Goal: Task Accomplishment & Management: Complete application form

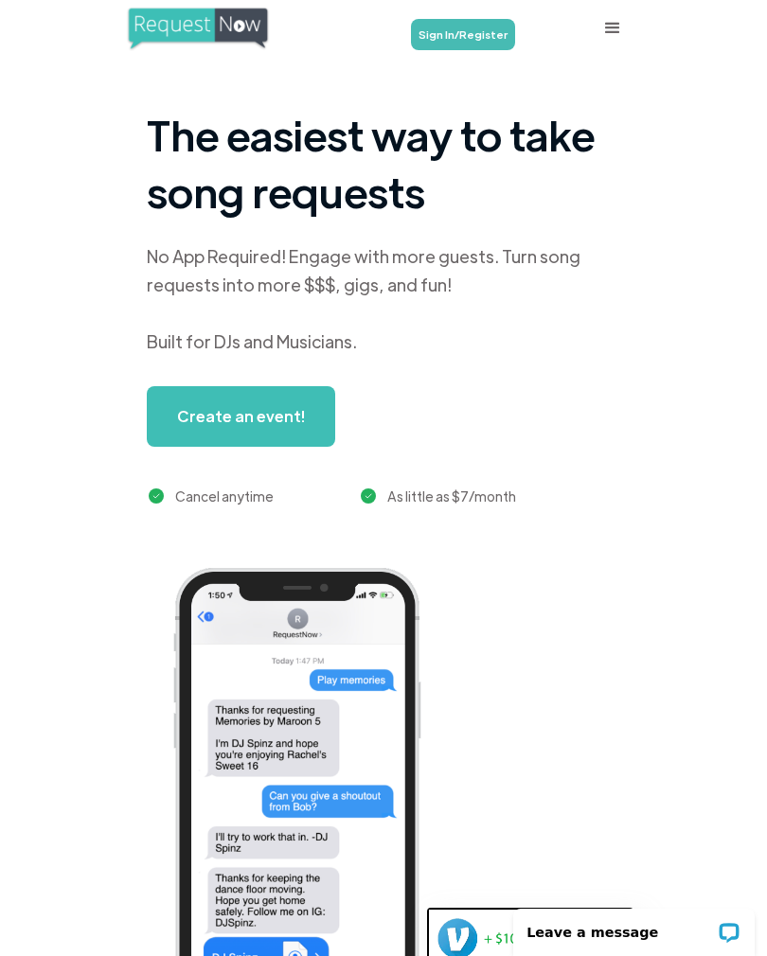
click at [456, 36] on link "Sign In/Register" at bounding box center [463, 34] width 104 height 31
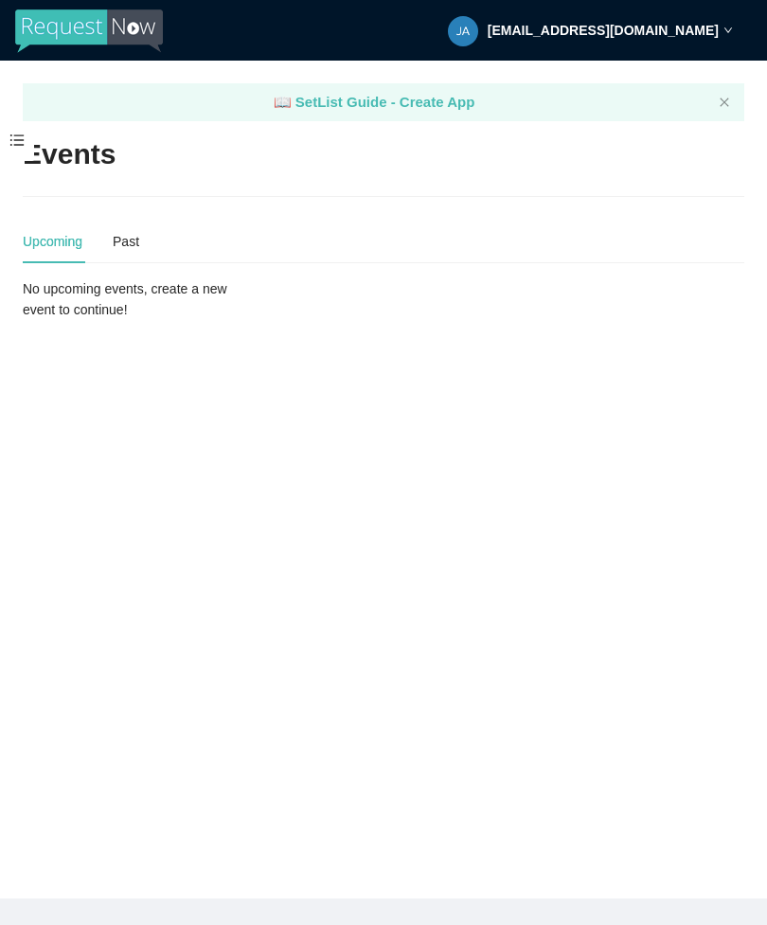
click at [0, 144] on span at bounding box center [17, 141] width 34 height 40
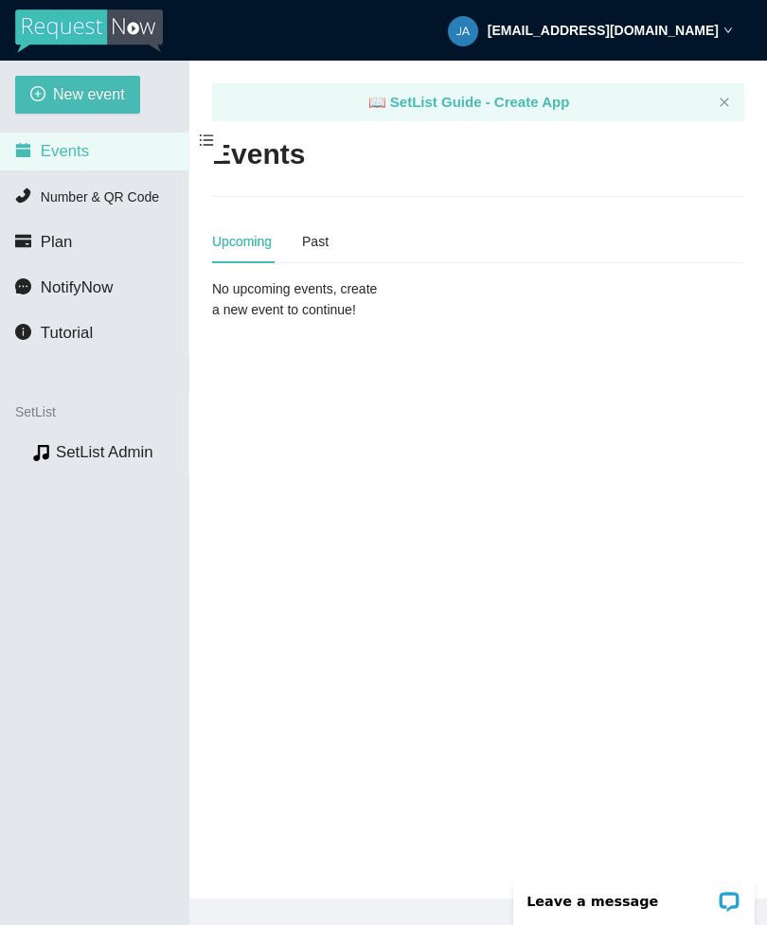
click at [86, 97] on span "New event" at bounding box center [89, 94] width 72 height 24
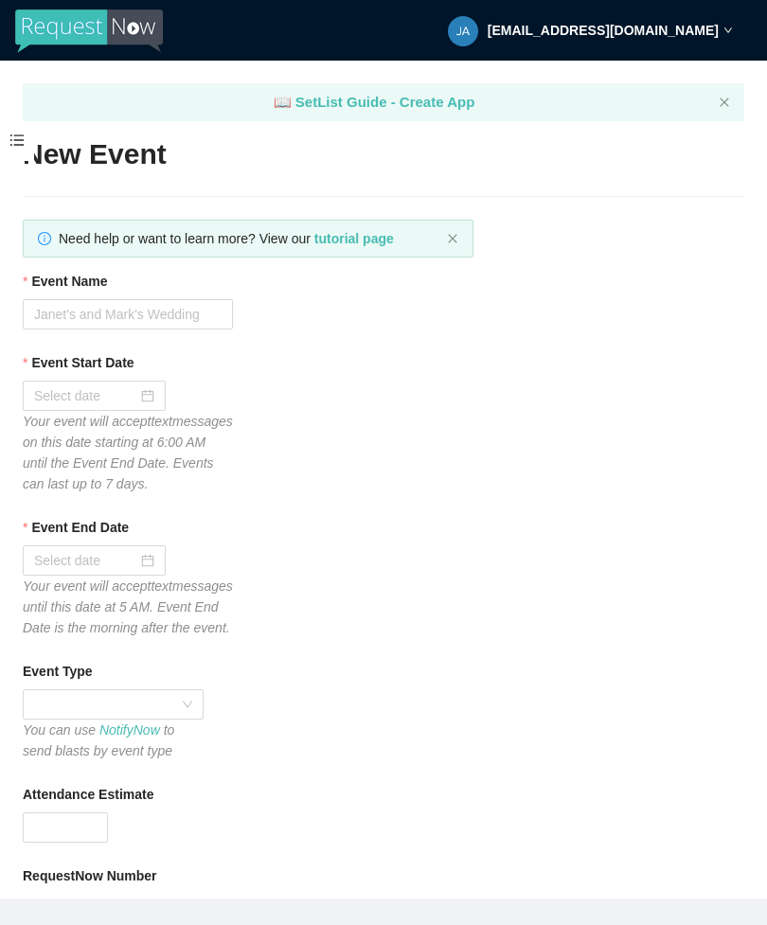
type textarea "Thanks for your participation! Hope to see you again soon!! Virtual tips 😊 http…"
click at [192, 299] on input "Event Name" at bounding box center [128, 314] width 210 height 30
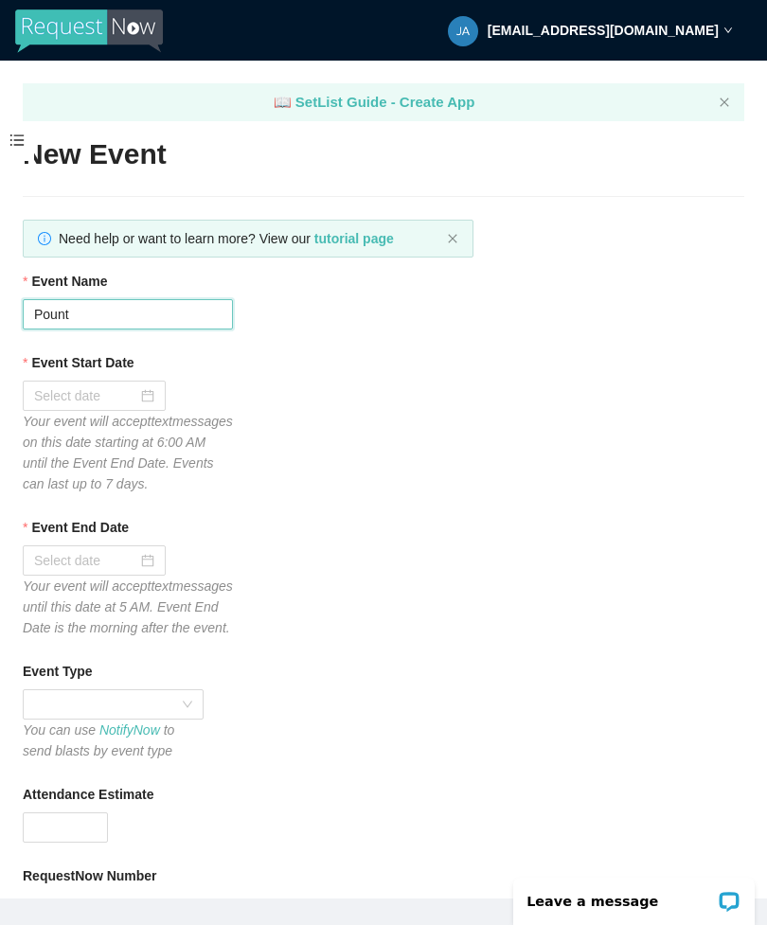
type input "Pount"
click at [147, 399] on div at bounding box center [94, 395] width 120 height 21
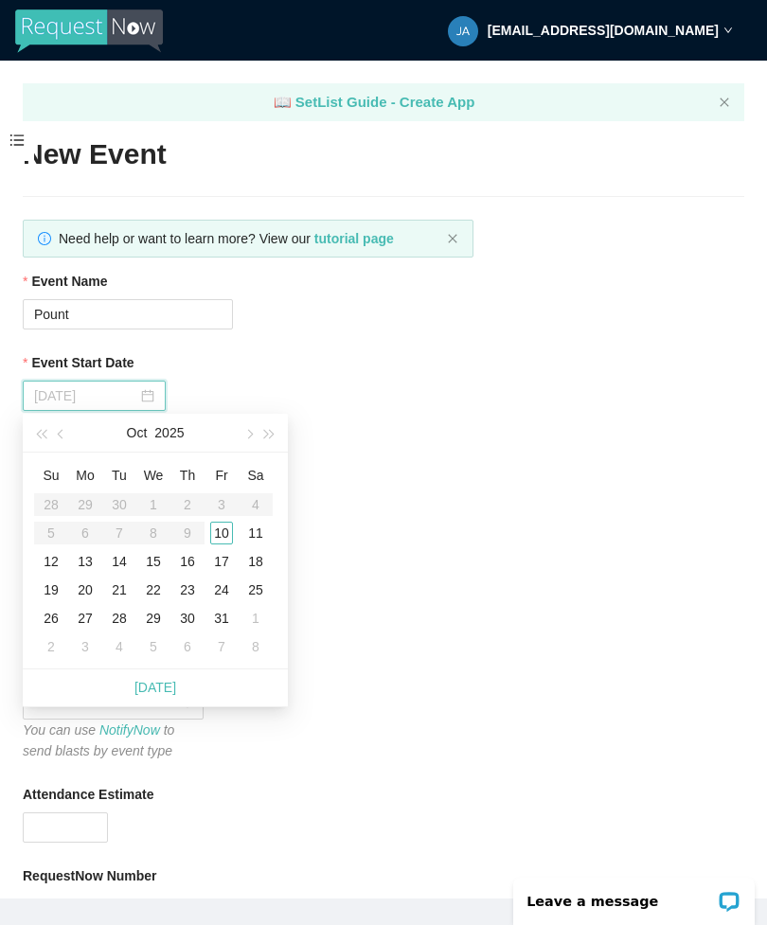
type input "10/10/2025"
click at [226, 535] on div "10" at bounding box center [221, 533] width 23 height 23
type input "10/11/2025"
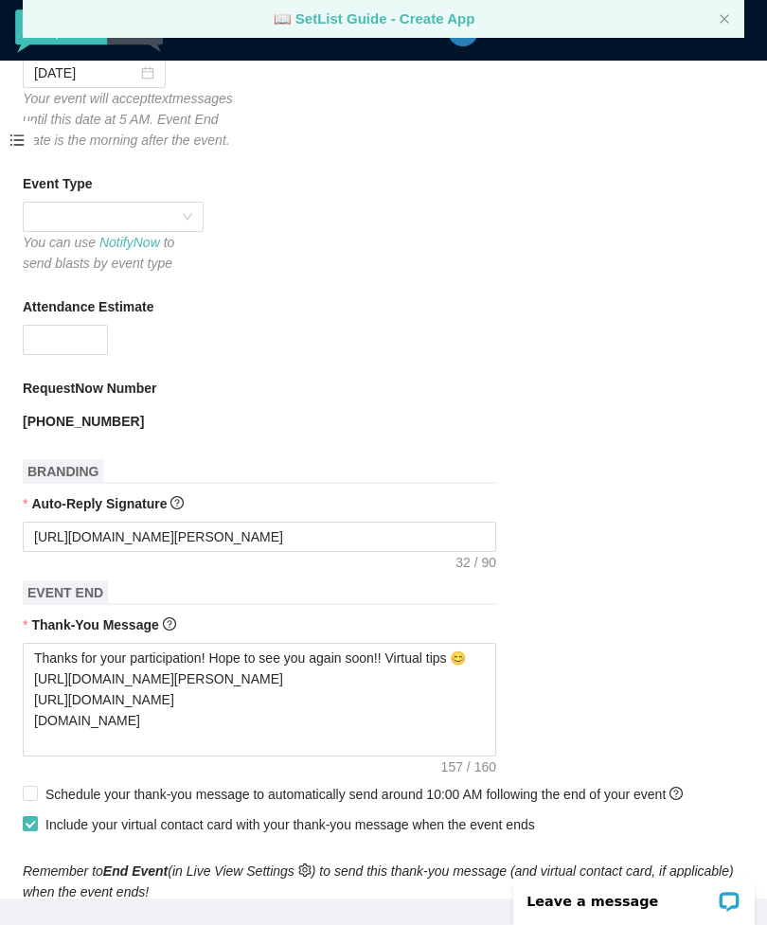
scroll to position [532, 0]
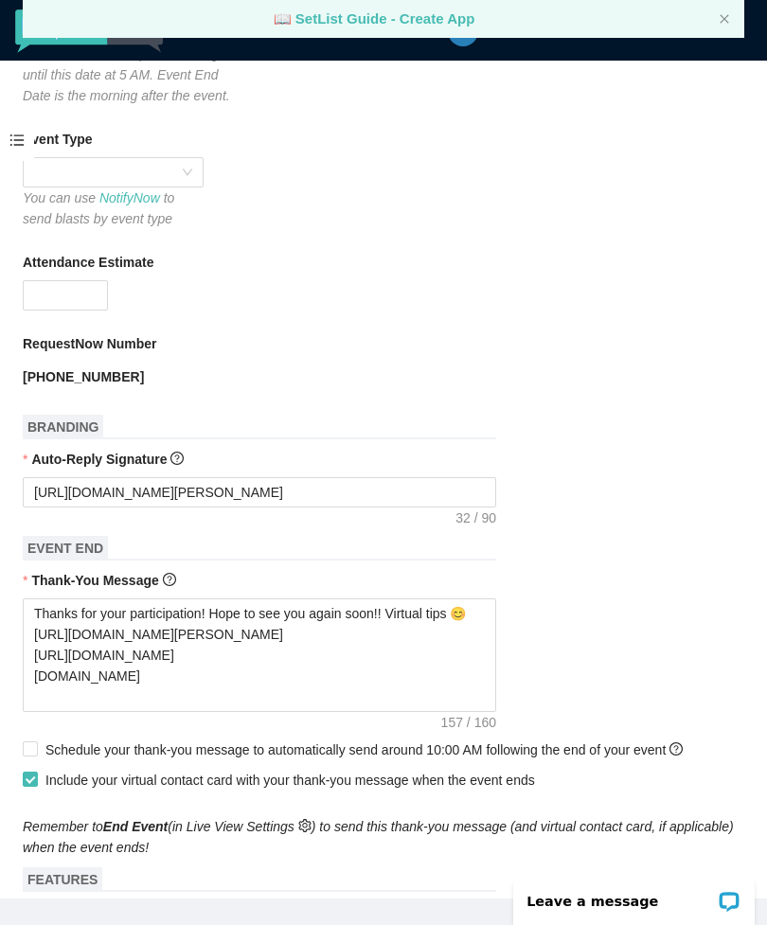
click at [200, 187] on div at bounding box center [113, 172] width 181 height 30
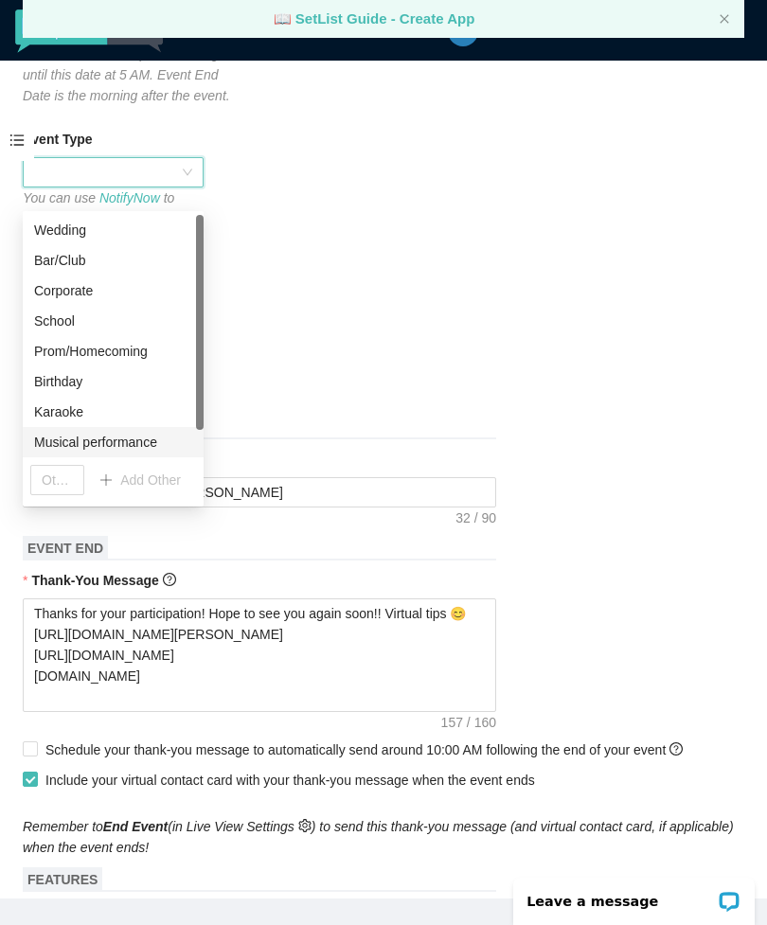
click at [154, 447] on div "Musical performance" at bounding box center [113, 442] width 158 height 21
type textarea "Thanks for your participation! Hope to see you again soon!! Virtual tips 😊 http…"
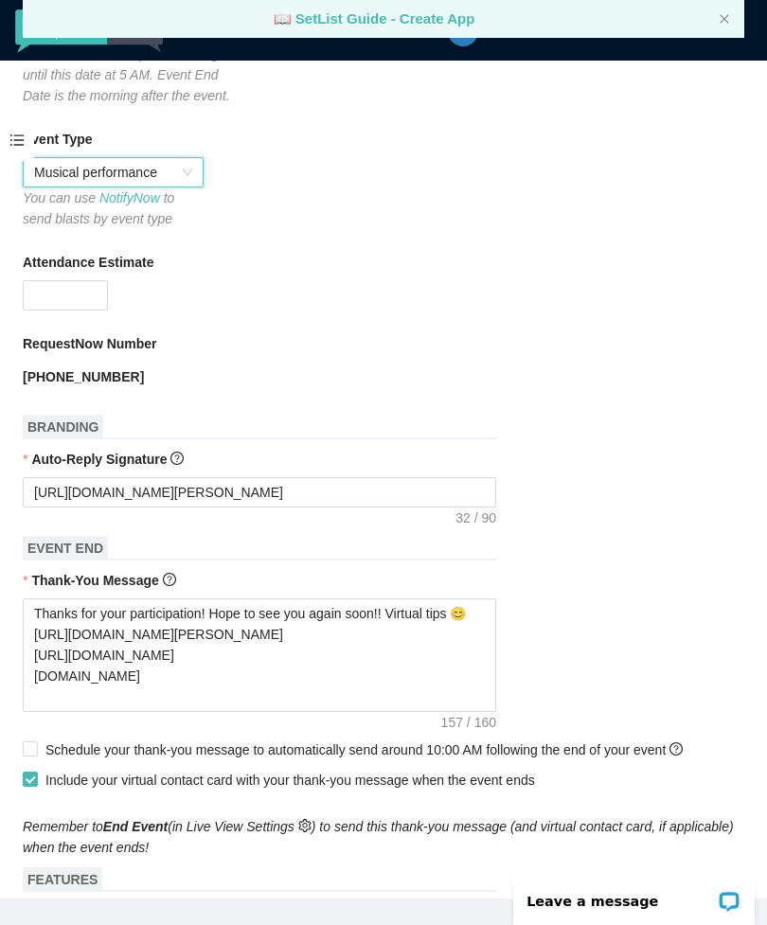
click at [97, 306] on icon "down" at bounding box center [98, 302] width 7 height 7
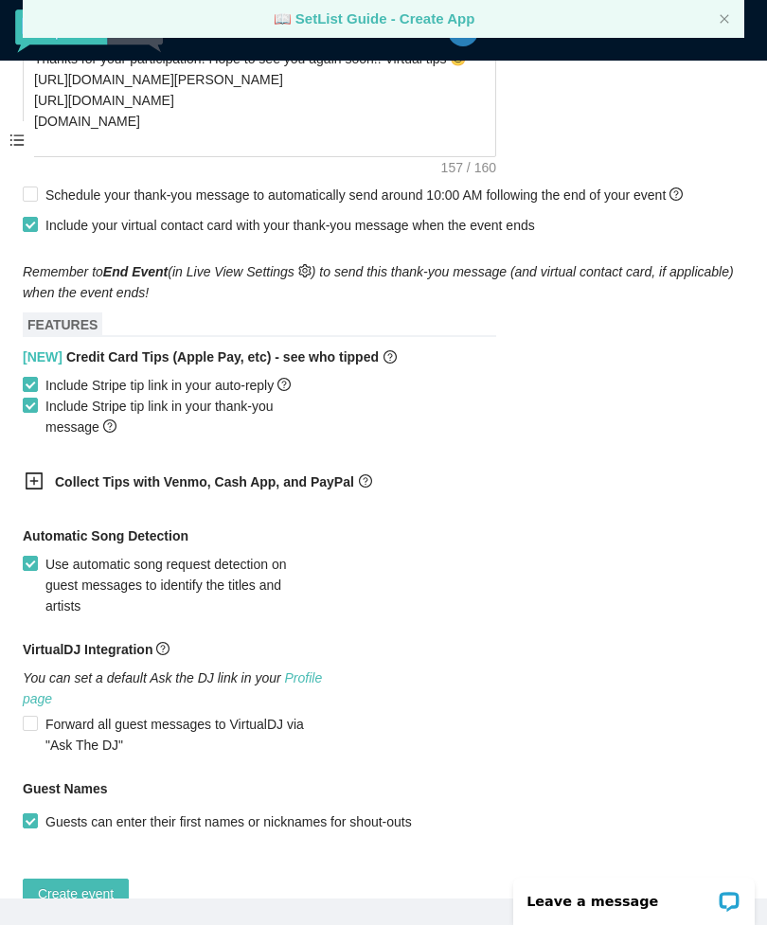
scroll to position [1085, 0]
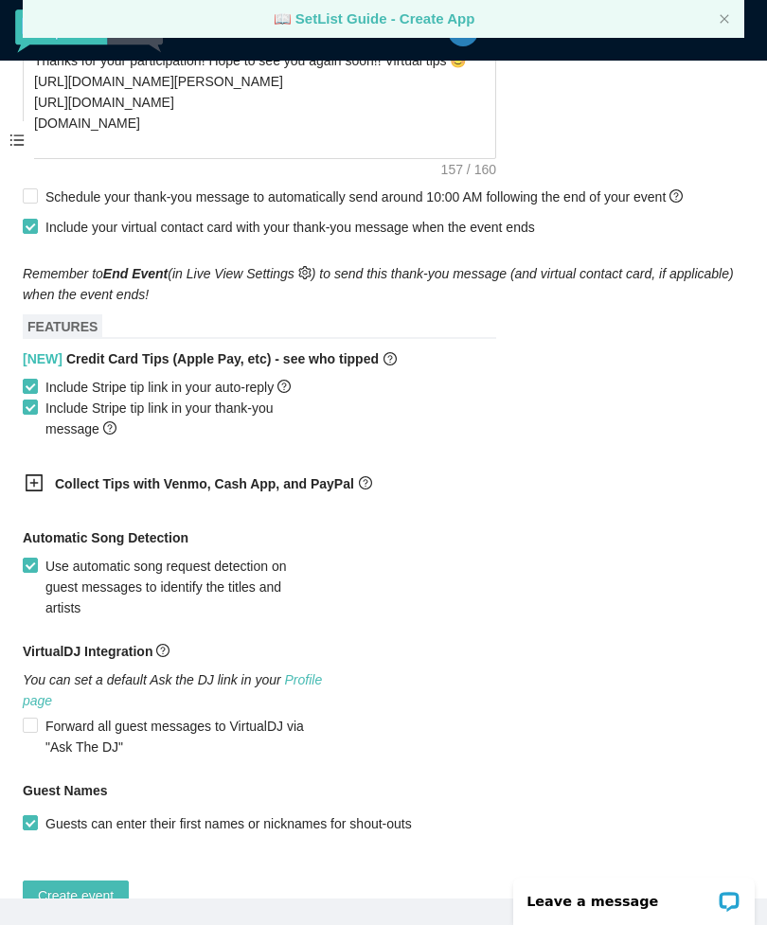
click at [572, 479] on form "Event Name Pount Event Start Date 10/10/2025 Your event will accept text messag…" at bounding box center [383, 48] width 721 height 1725
type input "100"
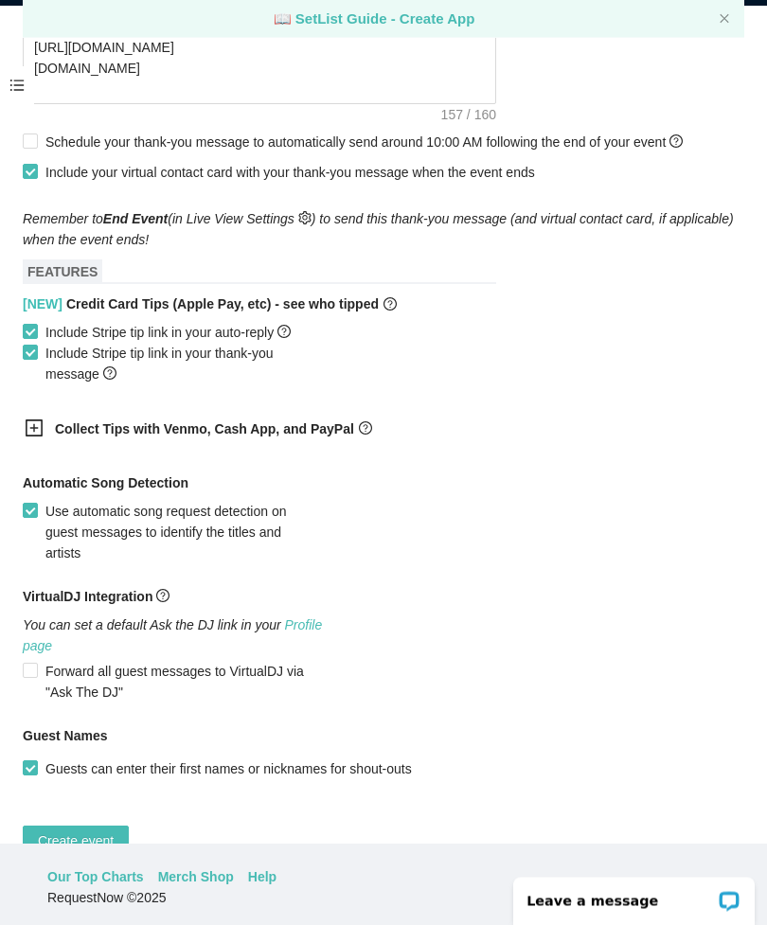
scroll to position [55, 0]
click at [33, 676] on input "Forward all guest messages to VirtualDJ via "Ask The DJ"" at bounding box center [29, 669] width 13 height 13
checkbox input "true"
type textarea "https://virtualdj.com/ask/DJ_Spinz"
type textarea "Thanks for your participation! Hope to see you again soon!! Virtual tips 😊 http…"
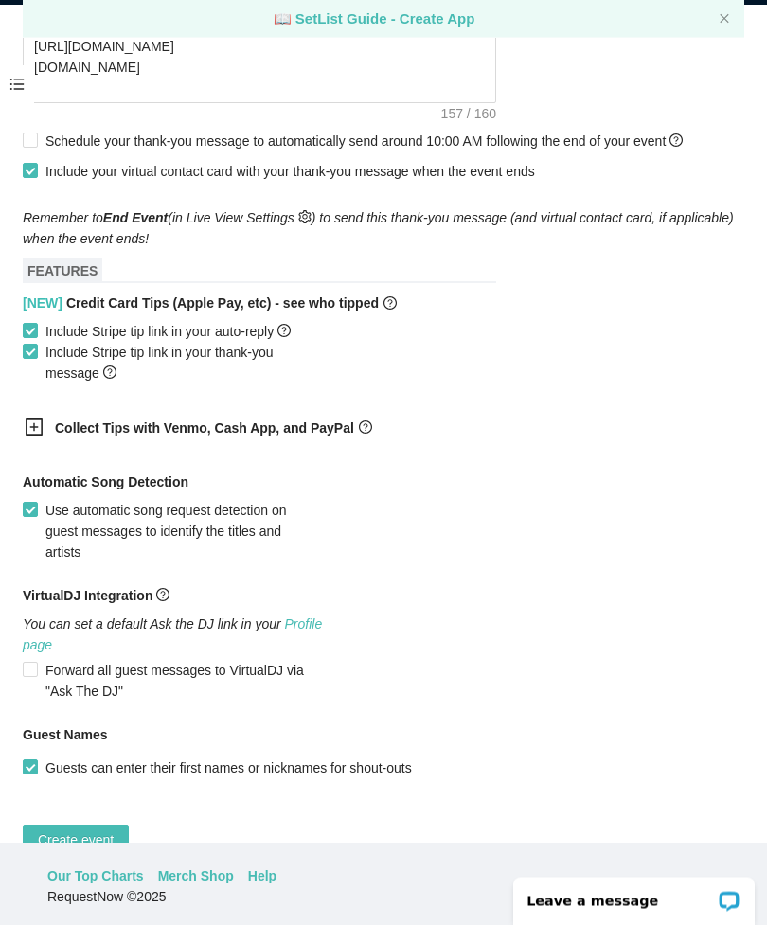
scroll to position [56, 0]
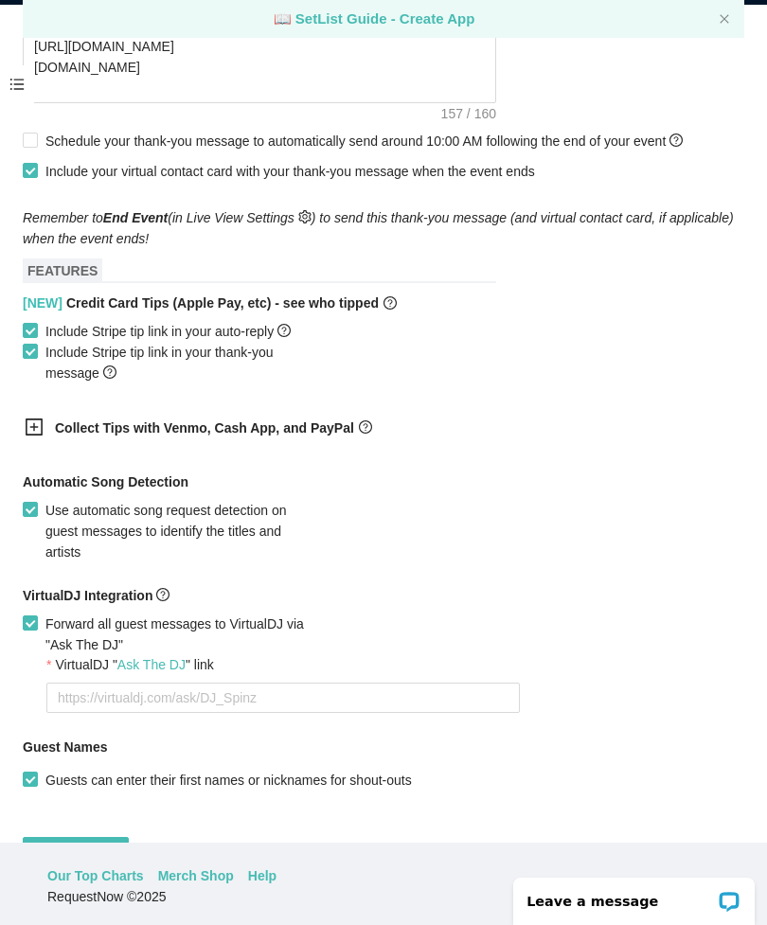
click at [24, 655] on label "Forward all guest messages to VirtualDJ via "Ask The DJ"" at bounding box center [173, 634] width 301 height 42
click at [24, 629] on input "Forward all guest messages to VirtualDJ via "Ask The DJ"" at bounding box center [29, 621] width 13 height 13
checkbox input "false"
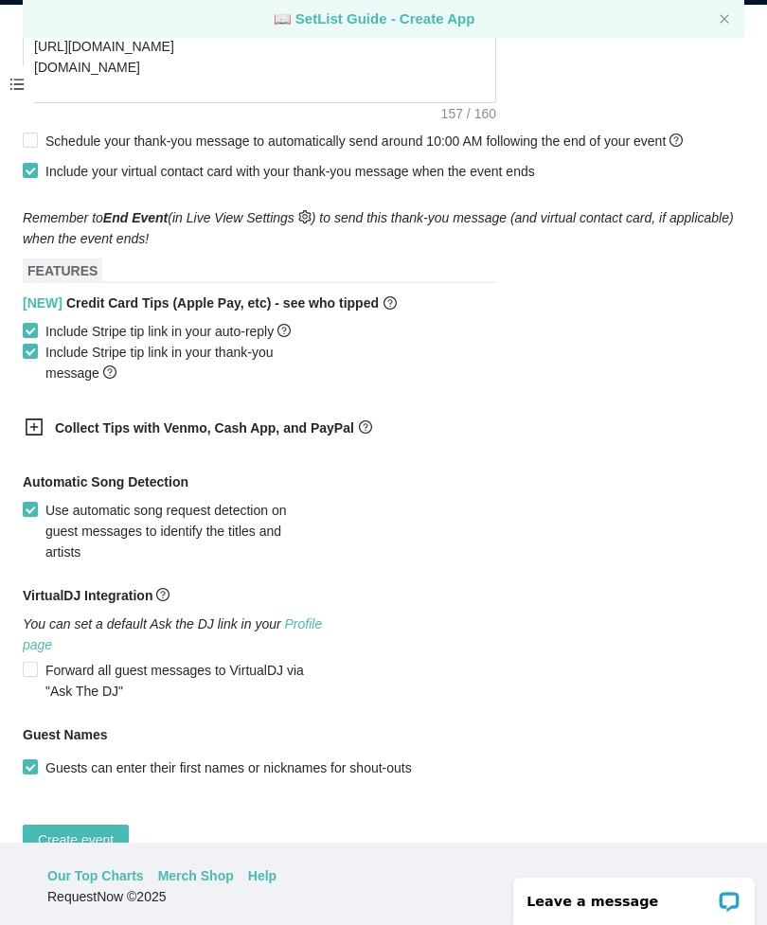
click at [101, 850] on span "Create event" at bounding box center [76, 839] width 76 height 21
type textarea "Thanks for your participation! Hope to see you again soon!! Virtual tips 😊 http…"
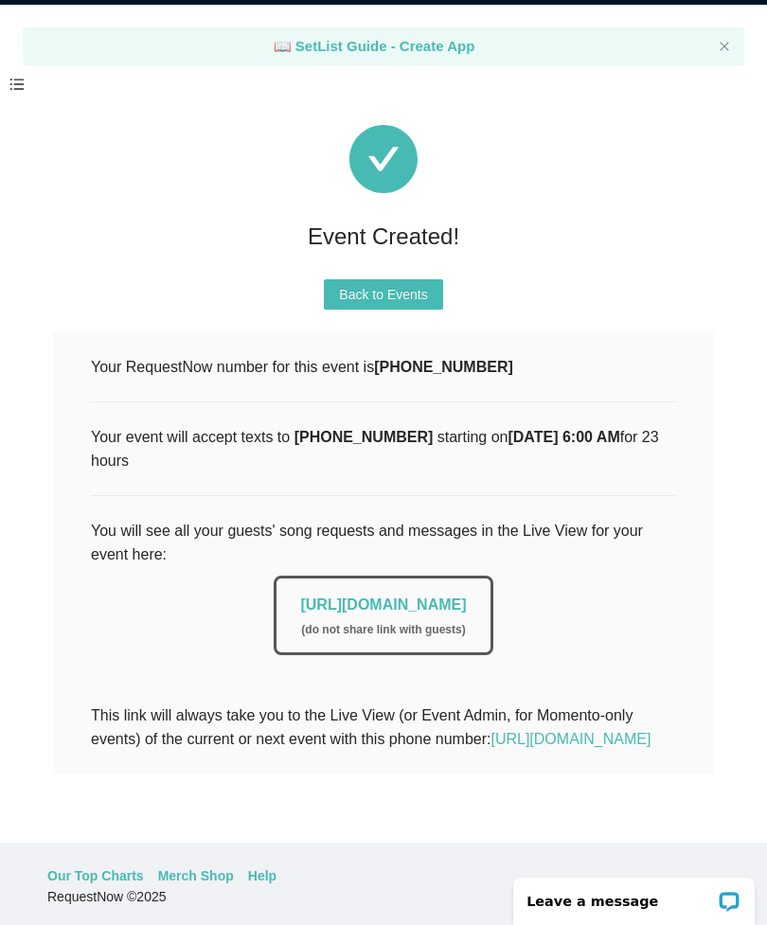
click at [427, 610] on link "https://app.requestnow.io/live/ejlodze" at bounding box center [383, 604] width 166 height 16
